Goal: Task Accomplishment & Management: Manage account settings

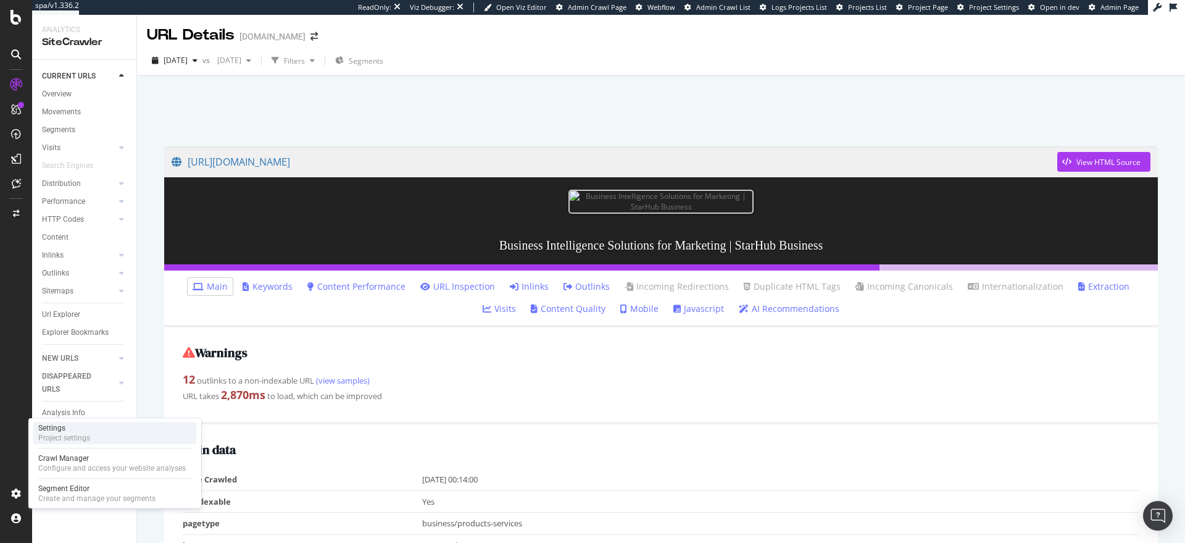
click at [78, 427] on div "Settings" at bounding box center [64, 428] width 52 height 10
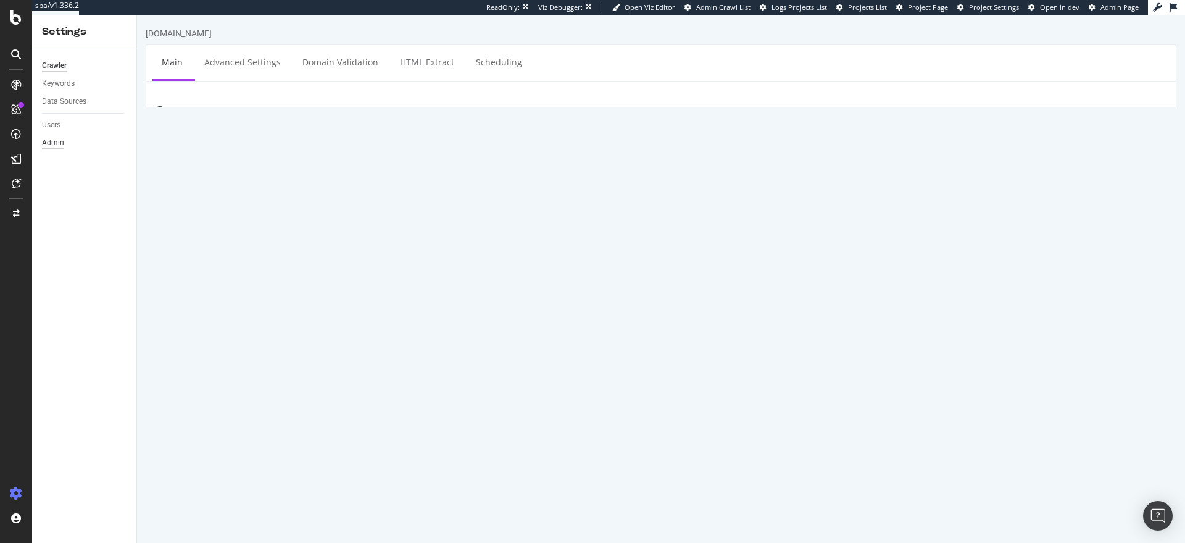
click at [51, 137] on div "Admin" at bounding box center [53, 142] width 22 height 13
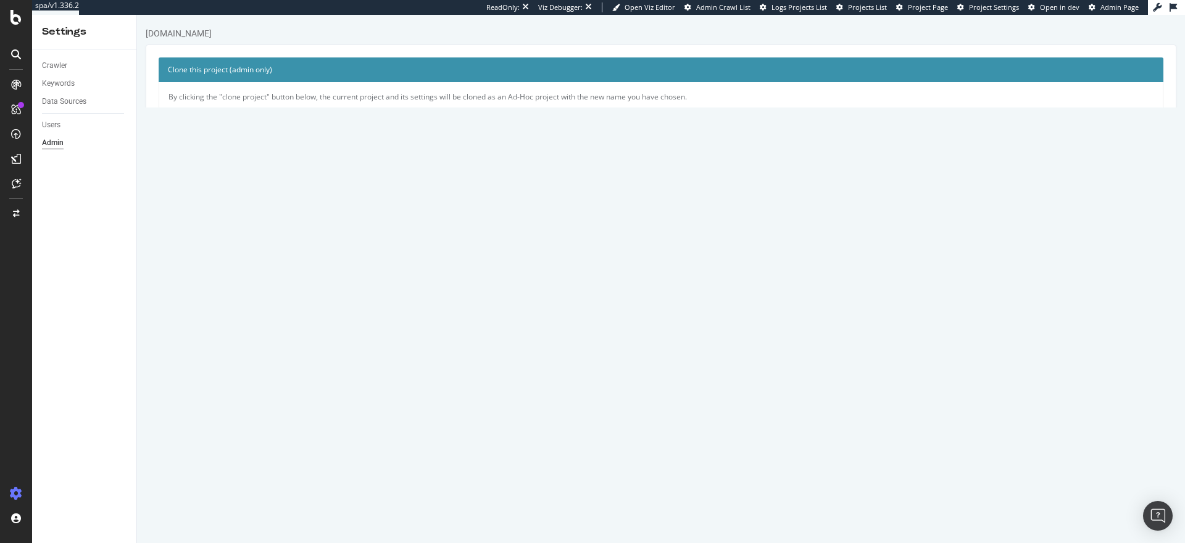
click at [316, 117] on icon at bounding box center [314, 117] width 6 height 7
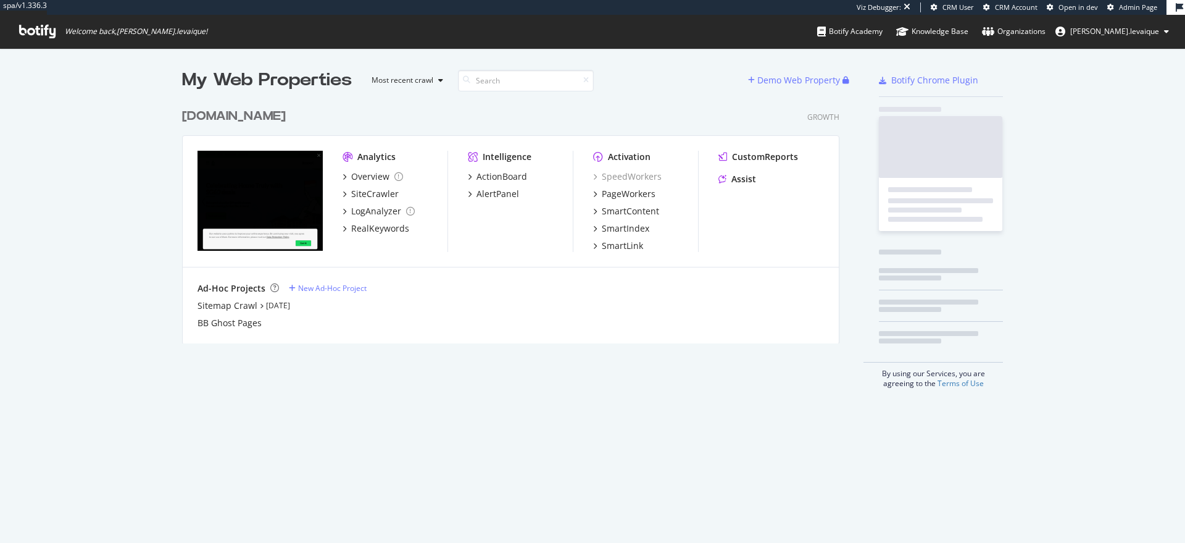
scroll to position [241, 658]
